Goal: Information Seeking & Learning: Find specific fact

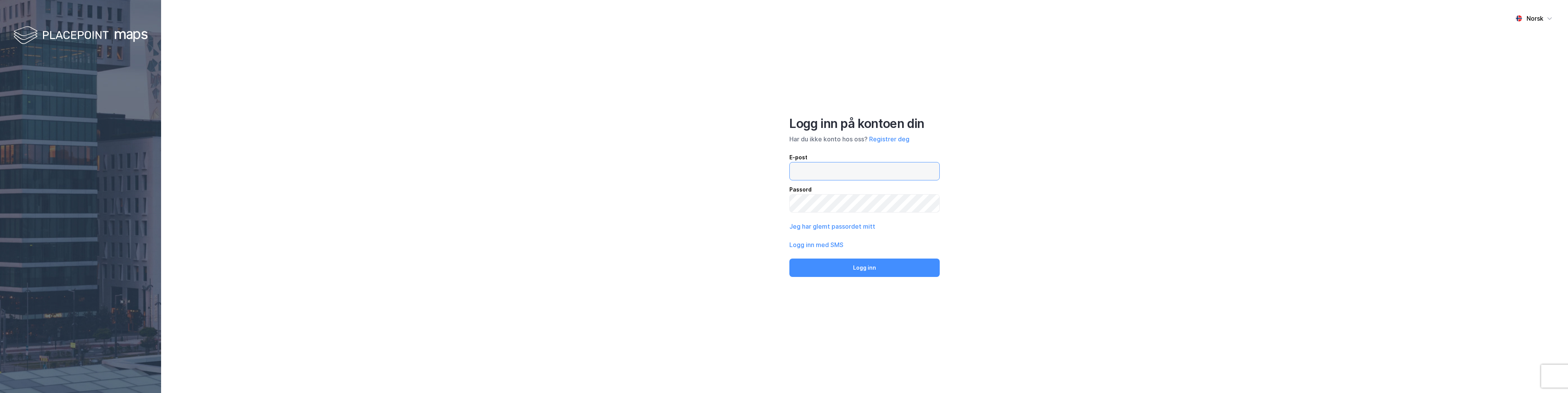
click at [817, 173] on input "email" at bounding box center [864, 171] width 149 height 17
click at [910, 167] on input "[PERSON_NAME][EMAIL_ADDRESS][DOMAIN_NAME]" at bounding box center [864, 171] width 149 height 17
drag, startPoint x: 910, startPoint y: 167, endPoint x: 650, endPoint y: 163, distance: 260.0
click at [650, 163] on div "Norsk Logg inn på kontoen din Har du ikke konto hos oss? Registrer deg E-post […" at bounding box center [865, 197] width 1407 height 393
type input "[EMAIL_ADDRESS][DOMAIN_NAME]"
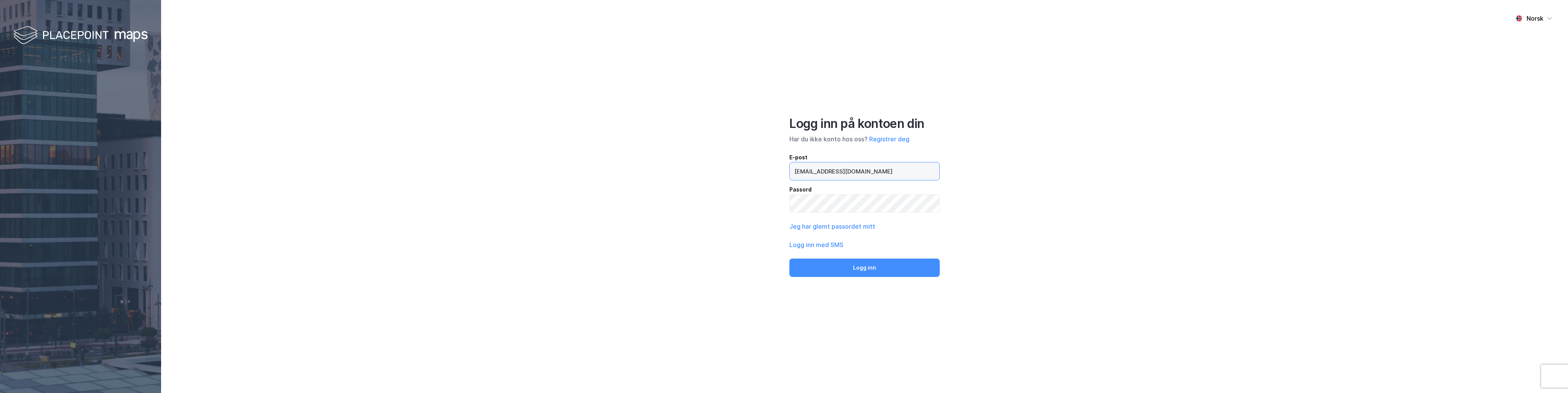
drag, startPoint x: 887, startPoint y: 173, endPoint x: 675, endPoint y: 162, distance: 212.3
click at [675, 162] on div "Norsk Logg inn på kontoen din Har du ikke konto hos oss? Registrer deg E-post […" at bounding box center [865, 197] width 1407 height 393
click at [658, 200] on div "Norsk Logg inn på kontoen din Har du ikke konto hos oss? Registrer deg E-post […" at bounding box center [865, 197] width 1407 height 393
click at [843, 268] on button "Logg inn" at bounding box center [865, 268] width 150 height 18
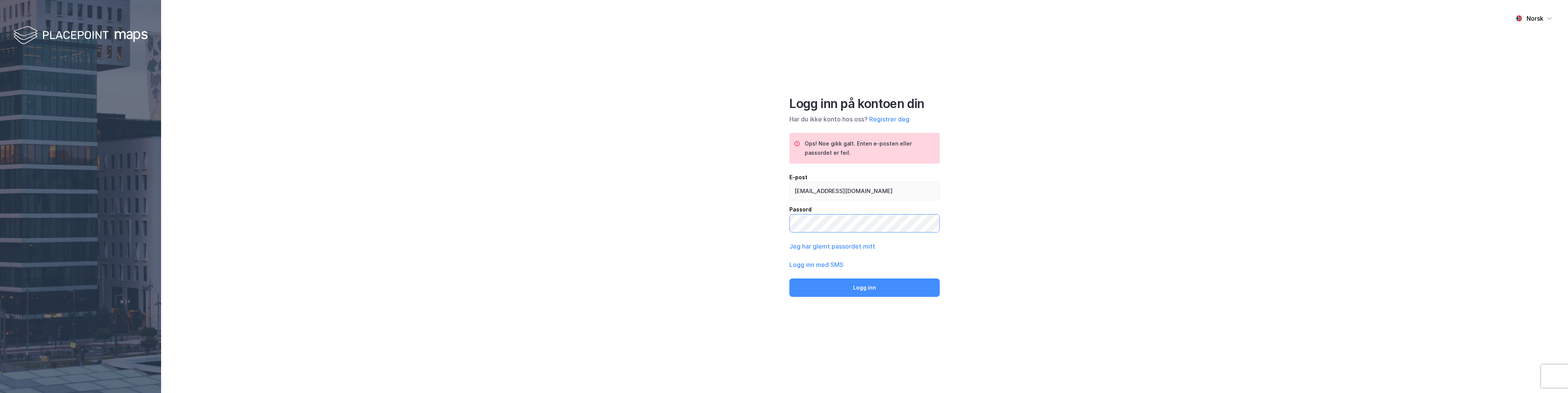
click at [721, 220] on div "Norsk Logg inn på kontoen din Har du ikke konto hos oss? Registrer deg Ops! Noe…" at bounding box center [865, 197] width 1407 height 393
click at [1050, 224] on div "Norsk Logg inn på kontoen din Har du ikke konto hos oss? Registrer deg Ops! Noe…" at bounding box center [865, 197] width 1407 height 393
drag, startPoint x: 896, startPoint y: 191, endPoint x: 764, endPoint y: 182, distance: 132.3
click at [764, 182] on div "Norsk Logg inn på kontoen din Har du ikke konto hos oss? Registrer deg Ops! Noe…" at bounding box center [865, 197] width 1407 height 393
click at [861, 292] on button "Logg inn" at bounding box center [865, 288] width 150 height 18
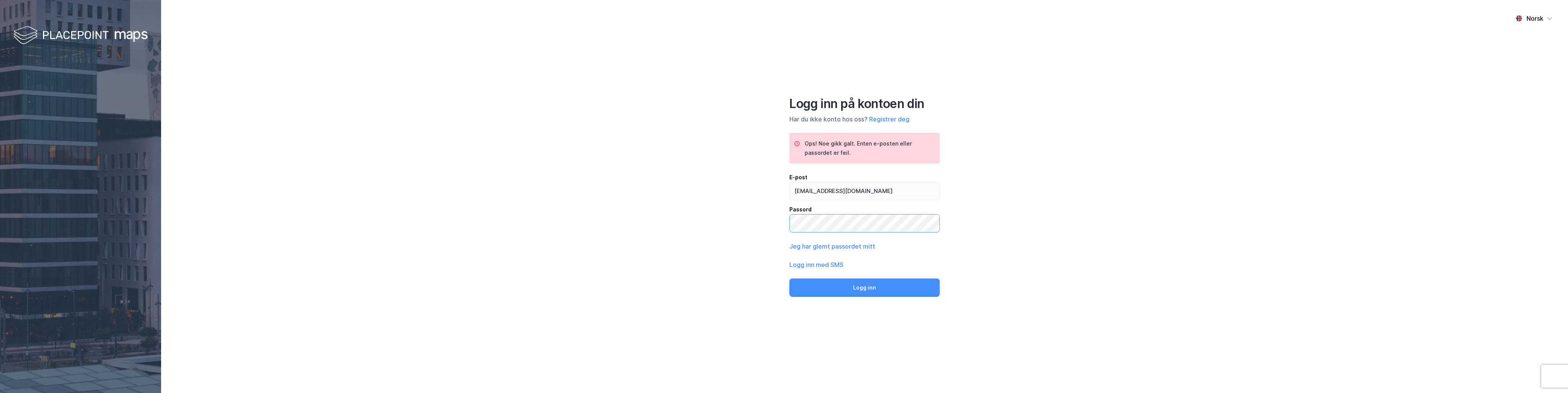
click at [763, 215] on div "Norsk Logg inn på kontoen din Har du ikke konto hos oss? Registrer deg Ops! Noe…" at bounding box center [865, 197] width 1407 height 393
click at [863, 293] on button "Logg inn" at bounding box center [865, 288] width 150 height 18
click at [870, 284] on button "Logg inn" at bounding box center [865, 288] width 150 height 18
click at [690, 213] on div "Norsk Logg inn på kontoen din Har du ikke konto hos oss? Registrer deg Ops! Noe…" at bounding box center [865, 197] width 1407 height 393
click at [857, 288] on button "Logg inn" at bounding box center [865, 288] width 150 height 18
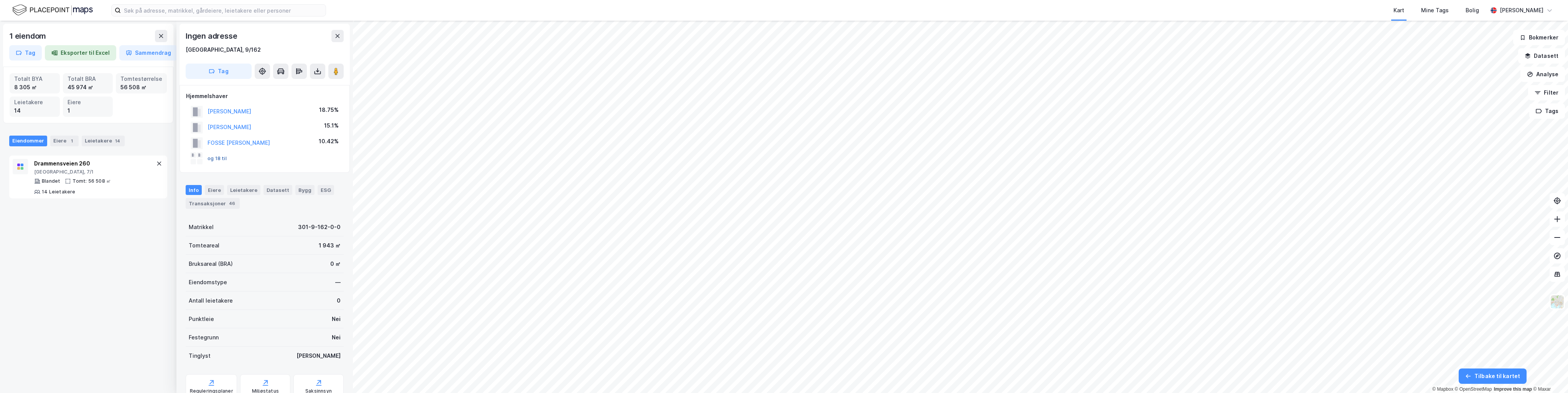
click at [0, 0] on button "og 18 til" at bounding box center [0, 0] width 0 height 0
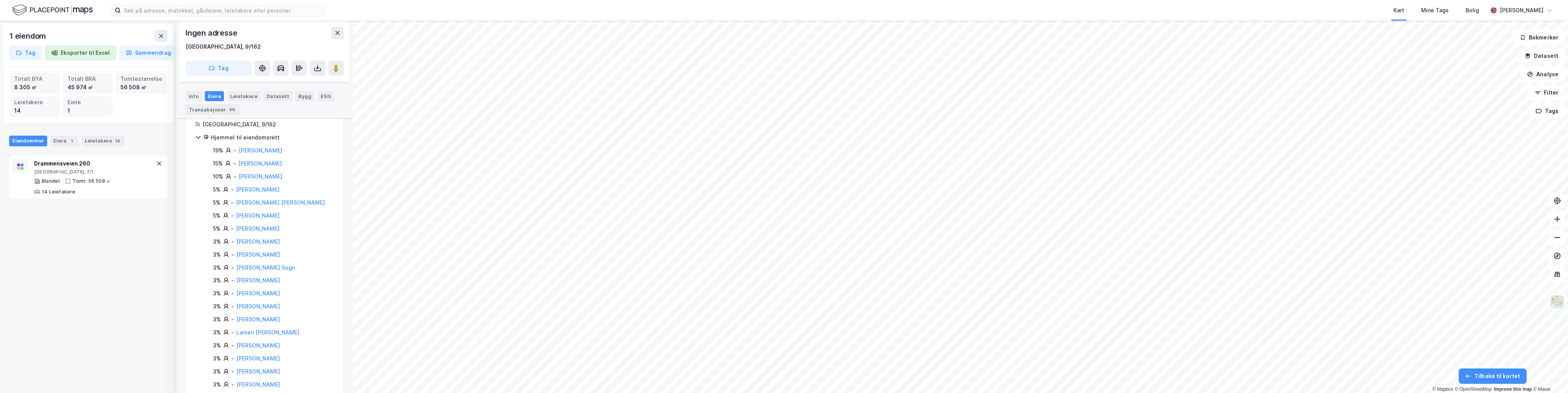
scroll to position [117, 0]
click at [61, 178] on div "Blandet Tomt: 56 508 ㎡ 14 Leietakere" at bounding box center [94, 187] width 120 height 17
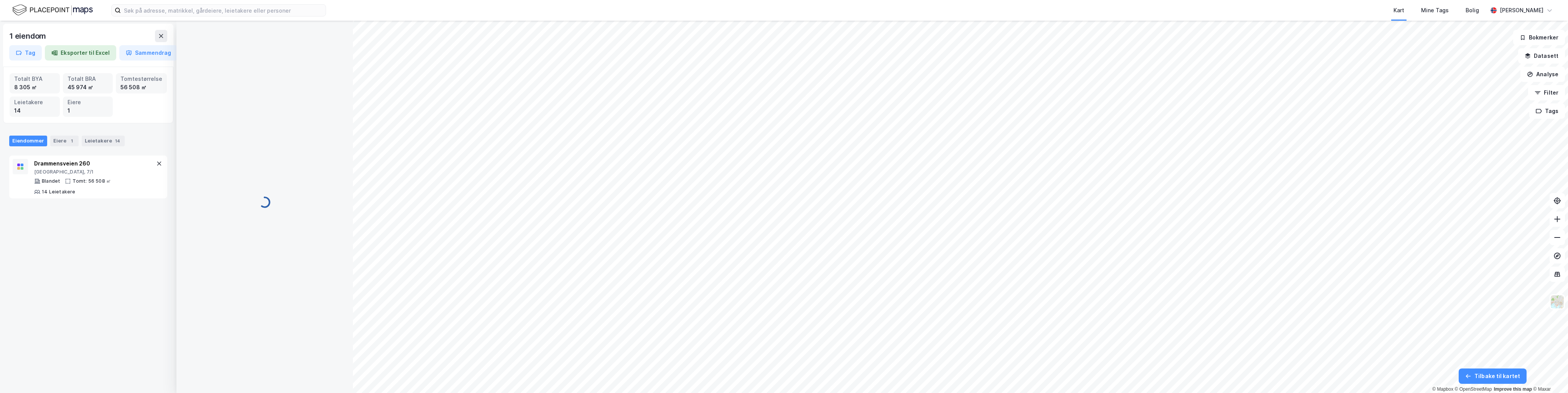
scroll to position [117, 0]
